Goal: Check status

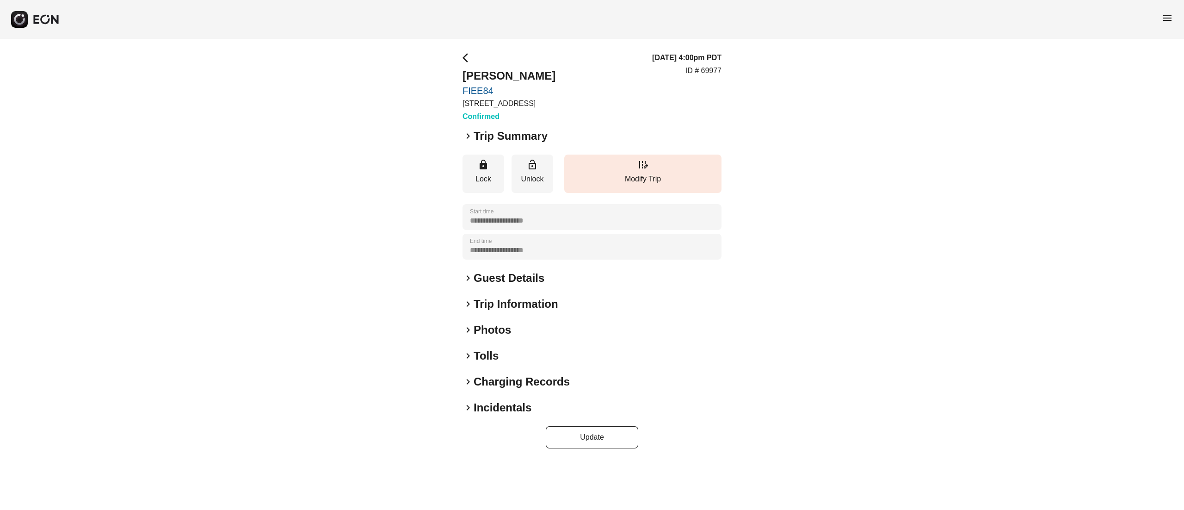
click at [496, 280] on h2 "Guest Details" at bounding box center [508, 278] width 71 height 15
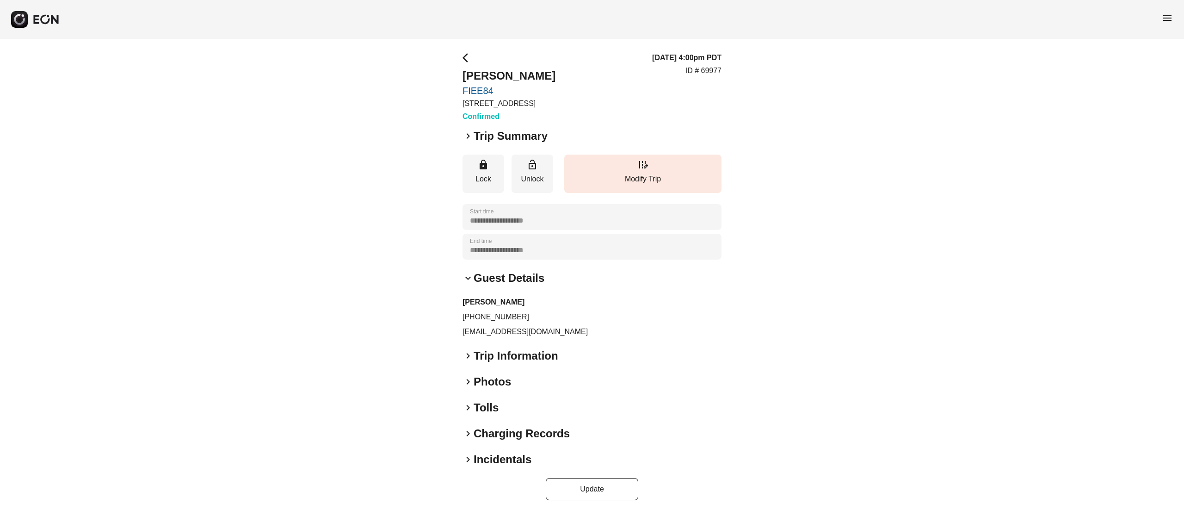
click at [498, 335] on p "zhyunimel@gmail.com" at bounding box center [591, 331] width 259 height 11
copy div "zhyunimel@gmail.com keyboard_arrow_right"
click at [524, 344] on div "**********" at bounding box center [591, 276] width 259 height 448
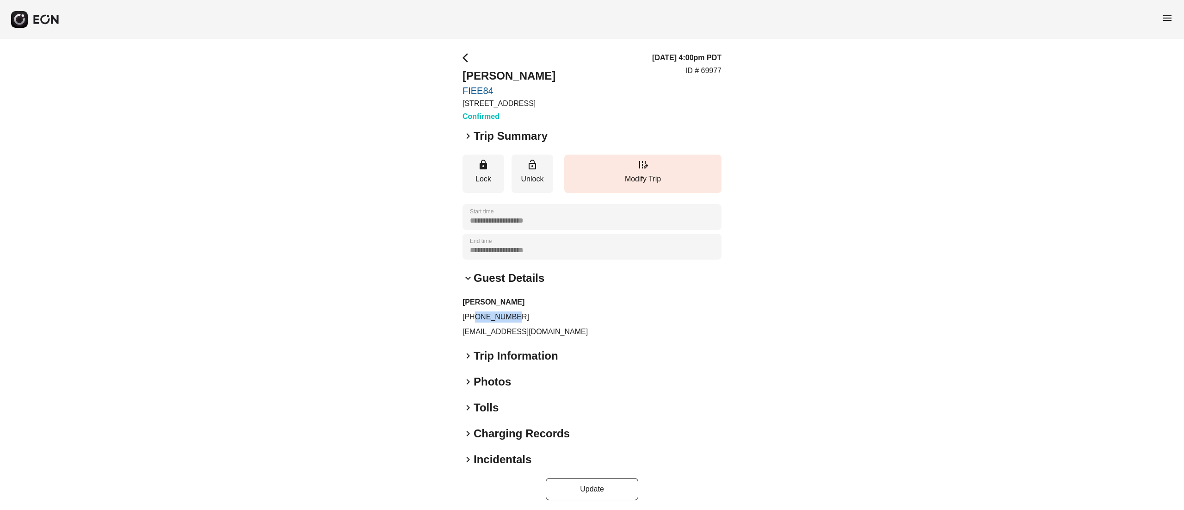
drag, startPoint x: 476, startPoint y: 314, endPoint x: 579, endPoint y: 316, distance: 103.1
click at [579, 316] on p "+61432338326" at bounding box center [591, 316] width 259 height 11
copy p "432338326"
drag, startPoint x: 339, startPoint y: 44, endPoint x: 328, endPoint y: 37, distance: 13.5
click at [339, 44] on div "**********" at bounding box center [592, 276] width 1184 height 474
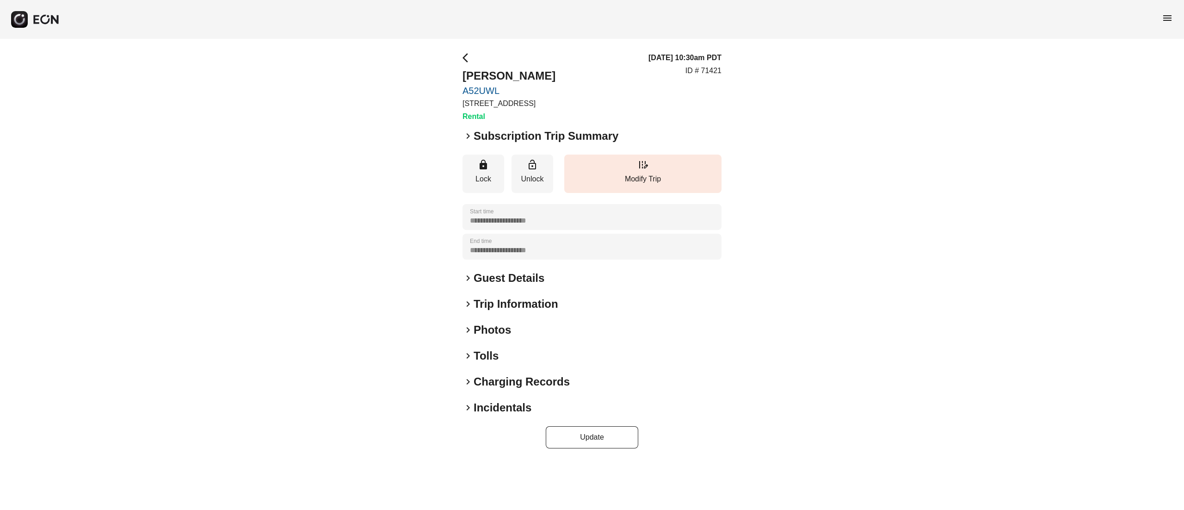
click at [491, 333] on h2 "Photos" at bounding box center [491, 329] width 37 height 15
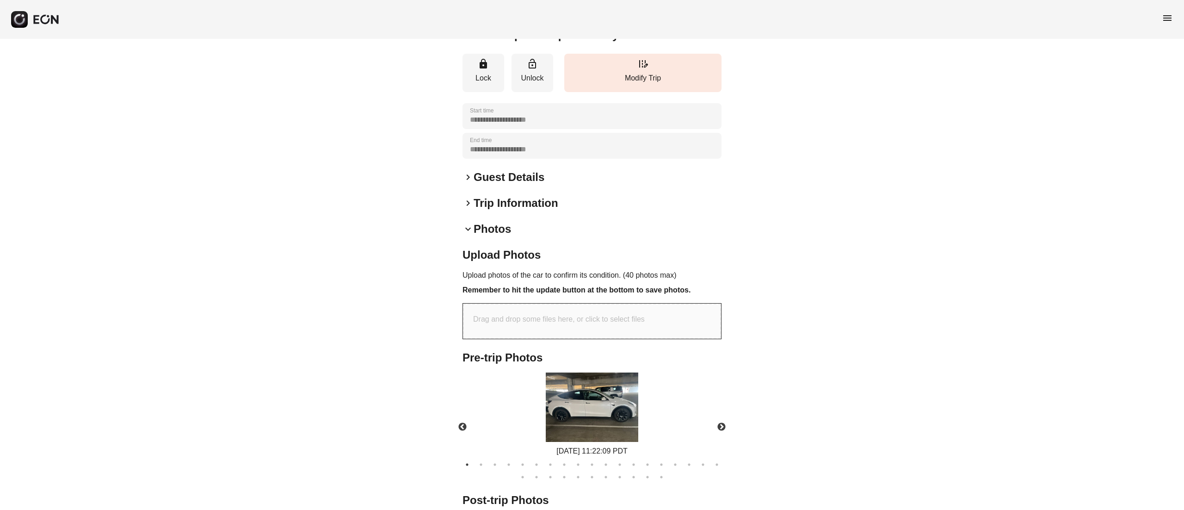
scroll to position [160, 0]
